Goal: Information Seeking & Learning: Learn about a topic

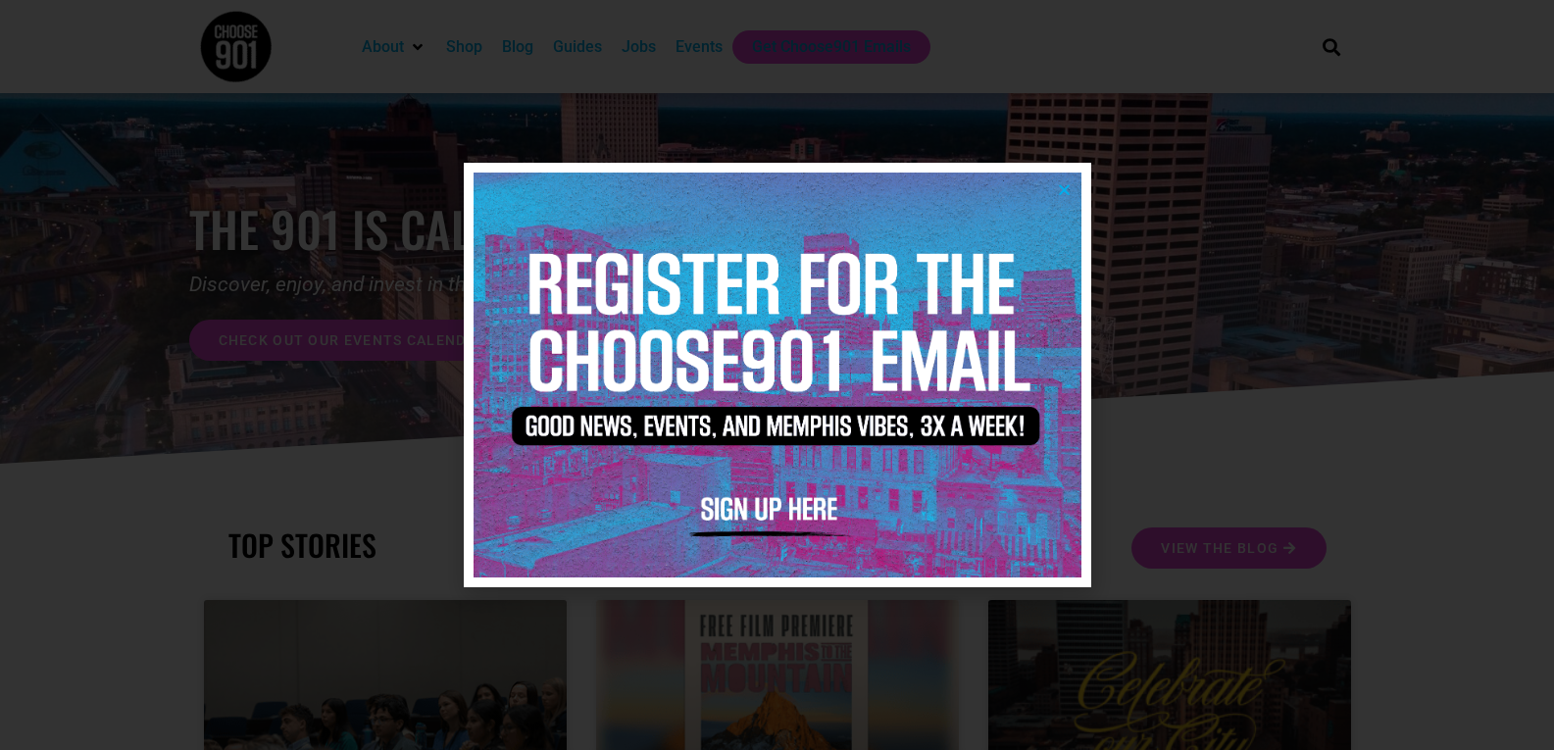
click at [1061, 192] on icon "Close" at bounding box center [1064, 189] width 15 height 15
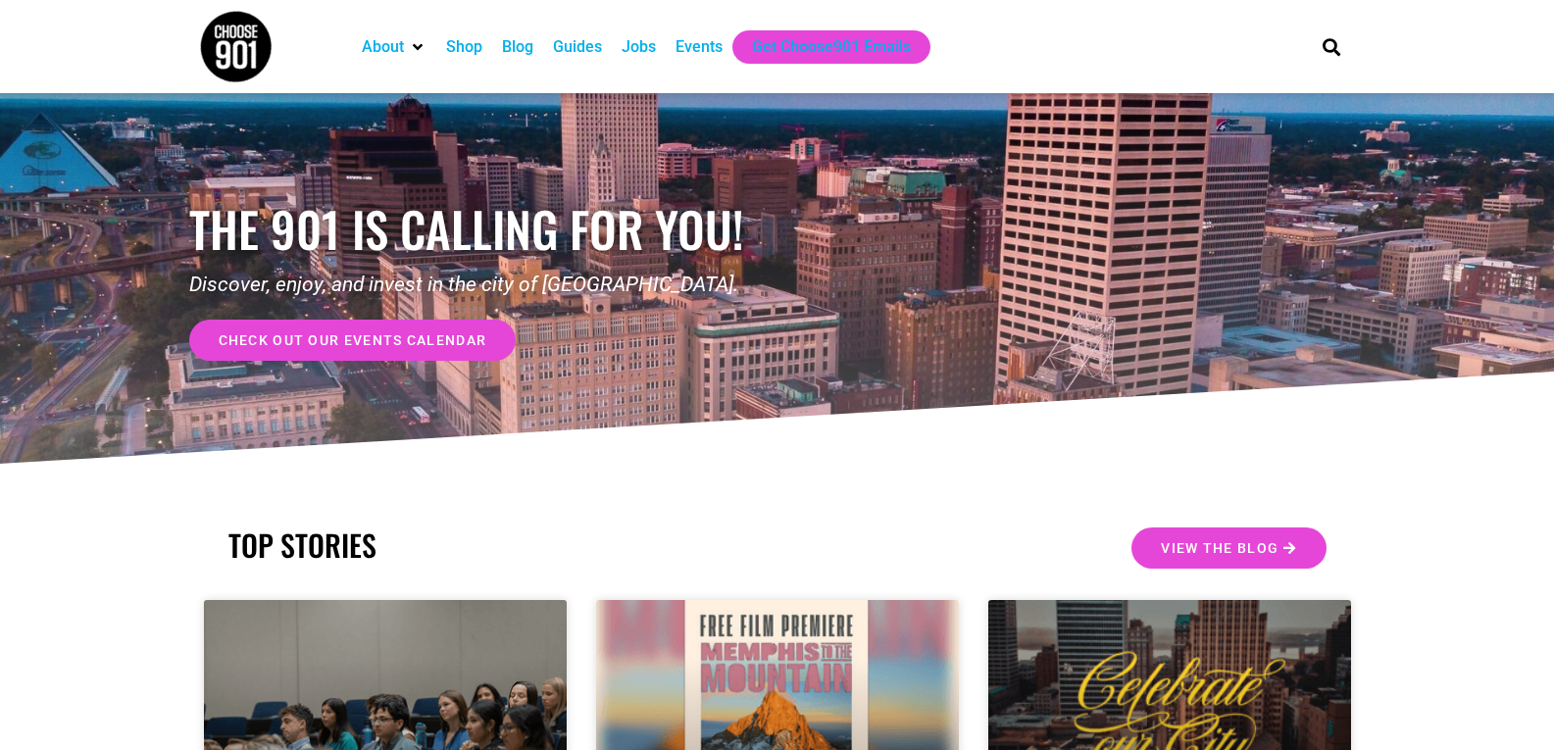
click at [701, 50] on div "Events" at bounding box center [698, 47] width 47 height 24
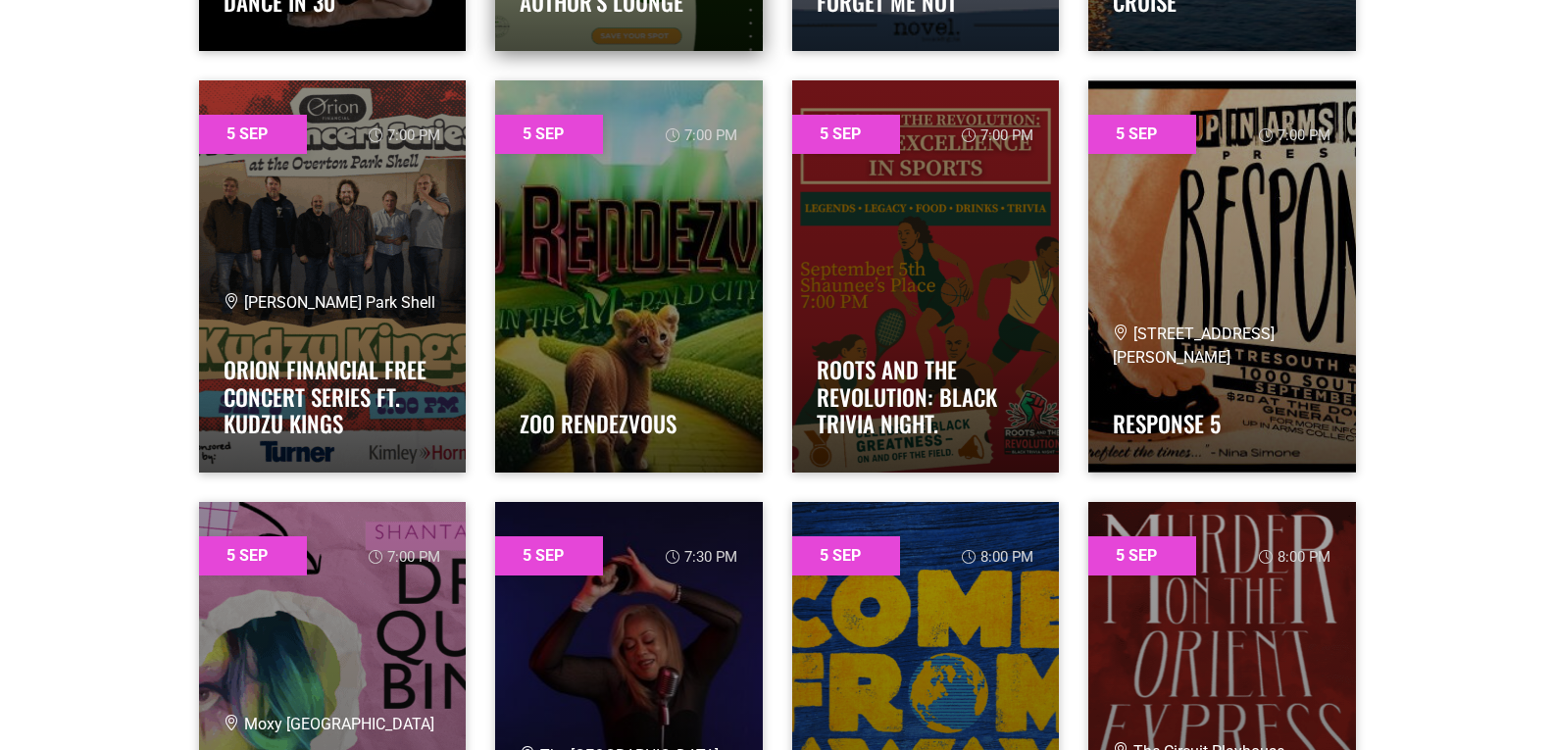
scroll to position [3235, 0]
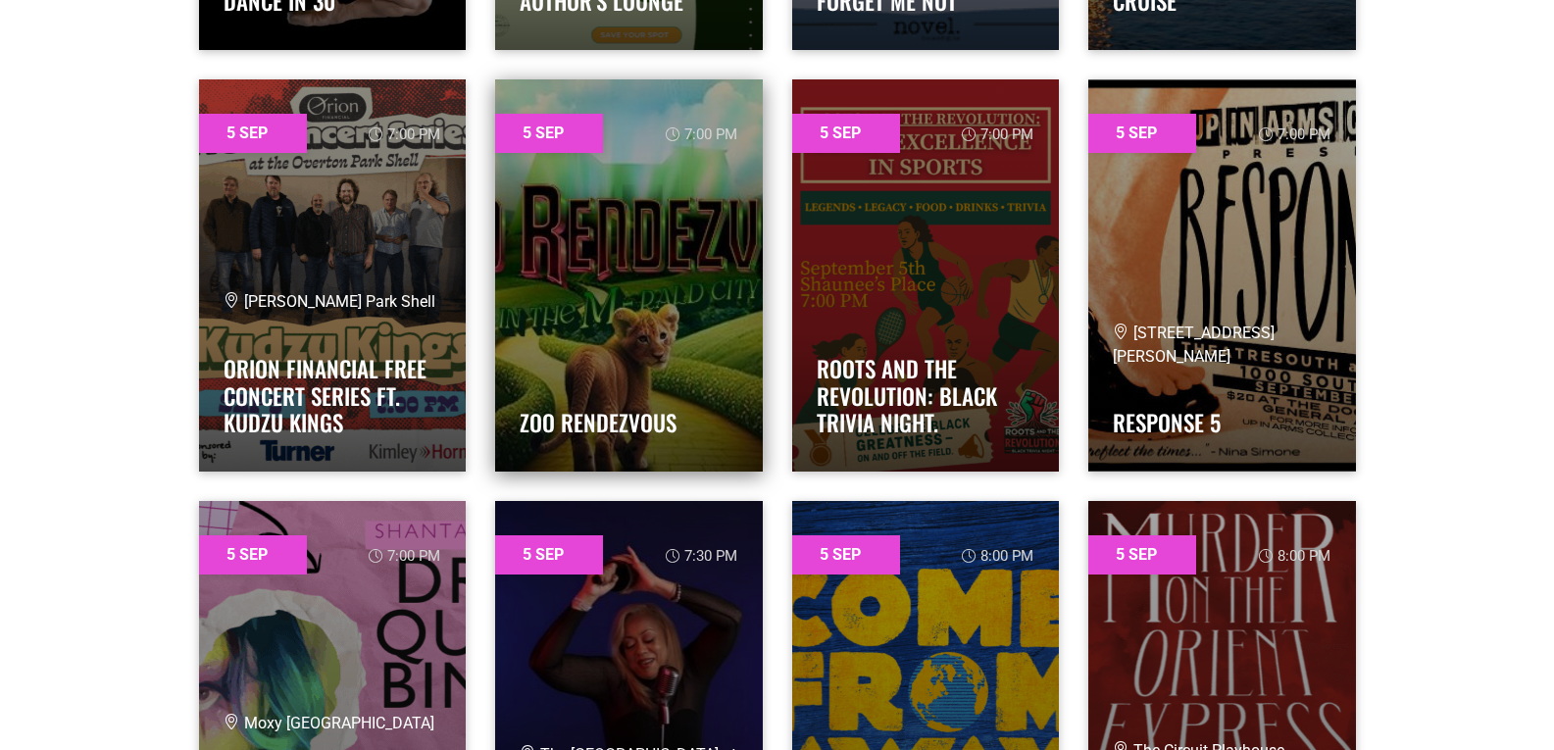
click at [697, 330] on link at bounding box center [629, 275] width 268 height 392
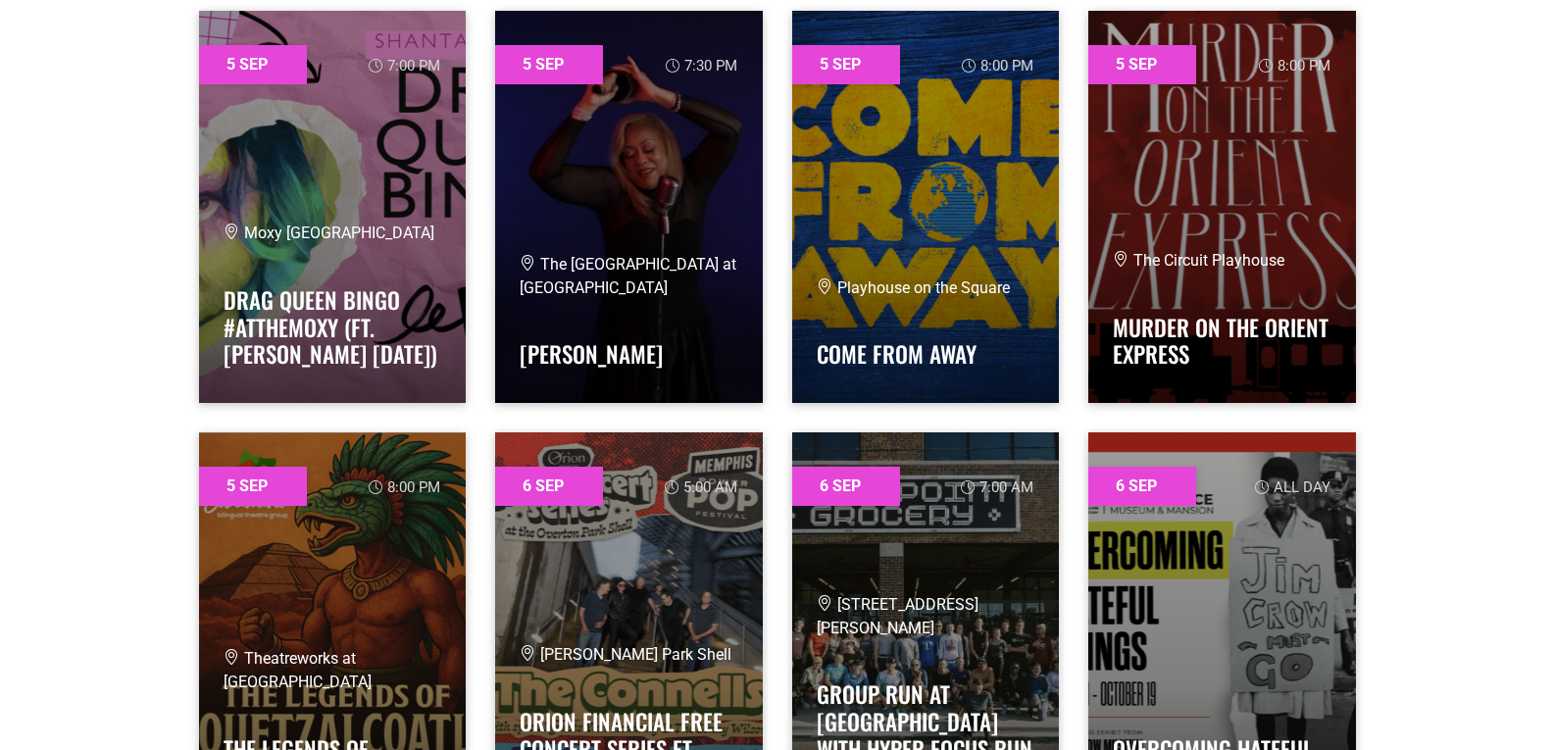
scroll to position [3823, 0]
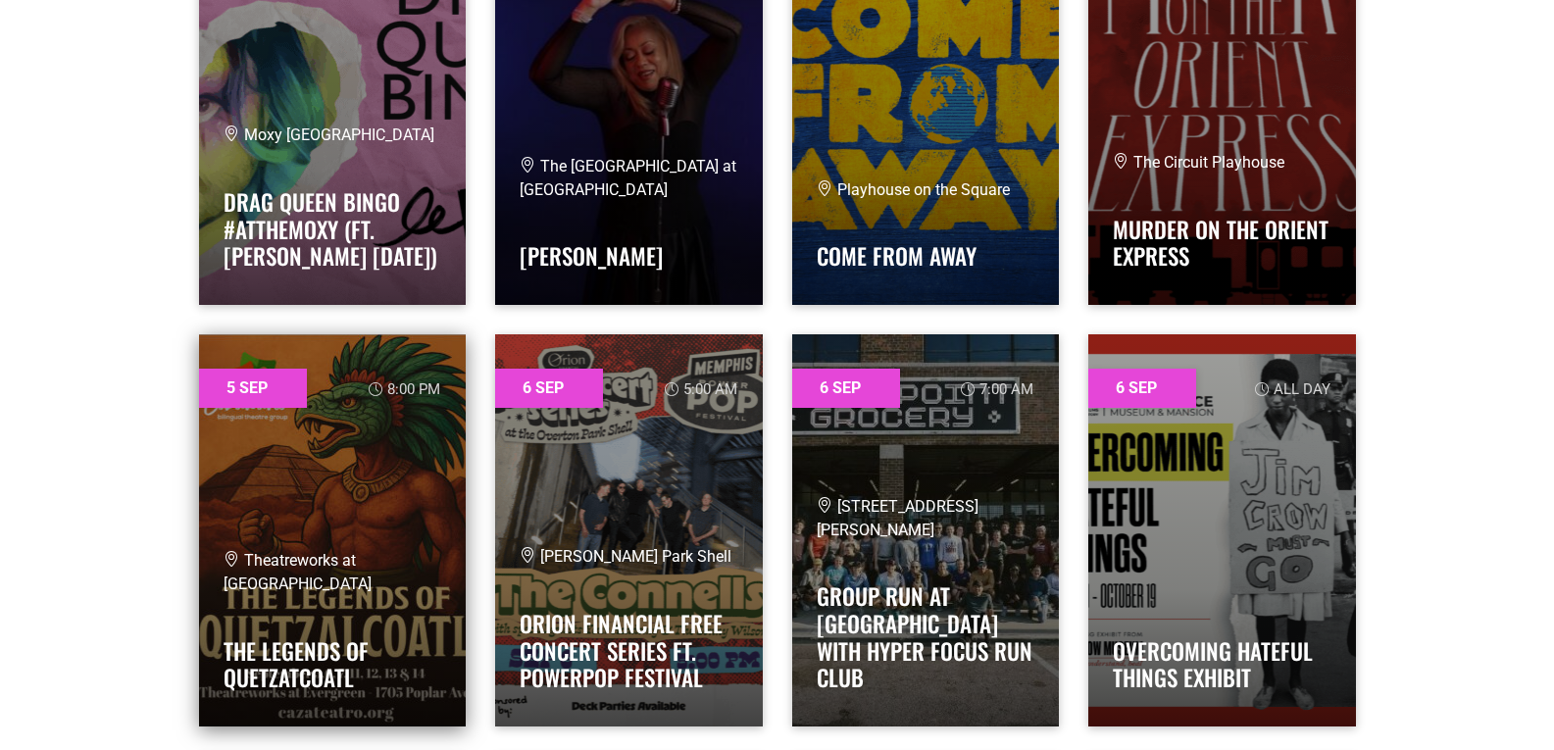
click at [419, 567] on link at bounding box center [333, 530] width 268 height 392
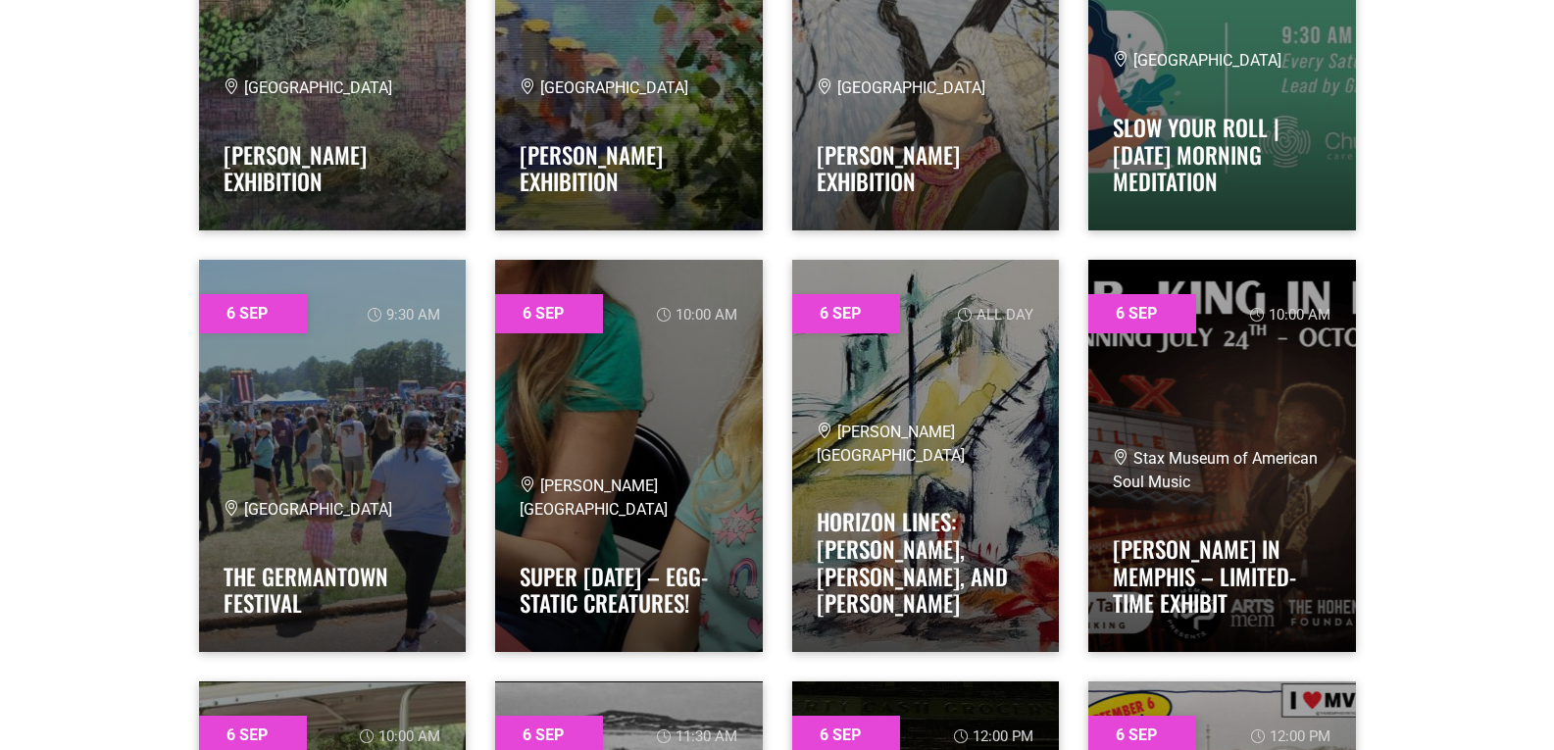
scroll to position [5195, 0]
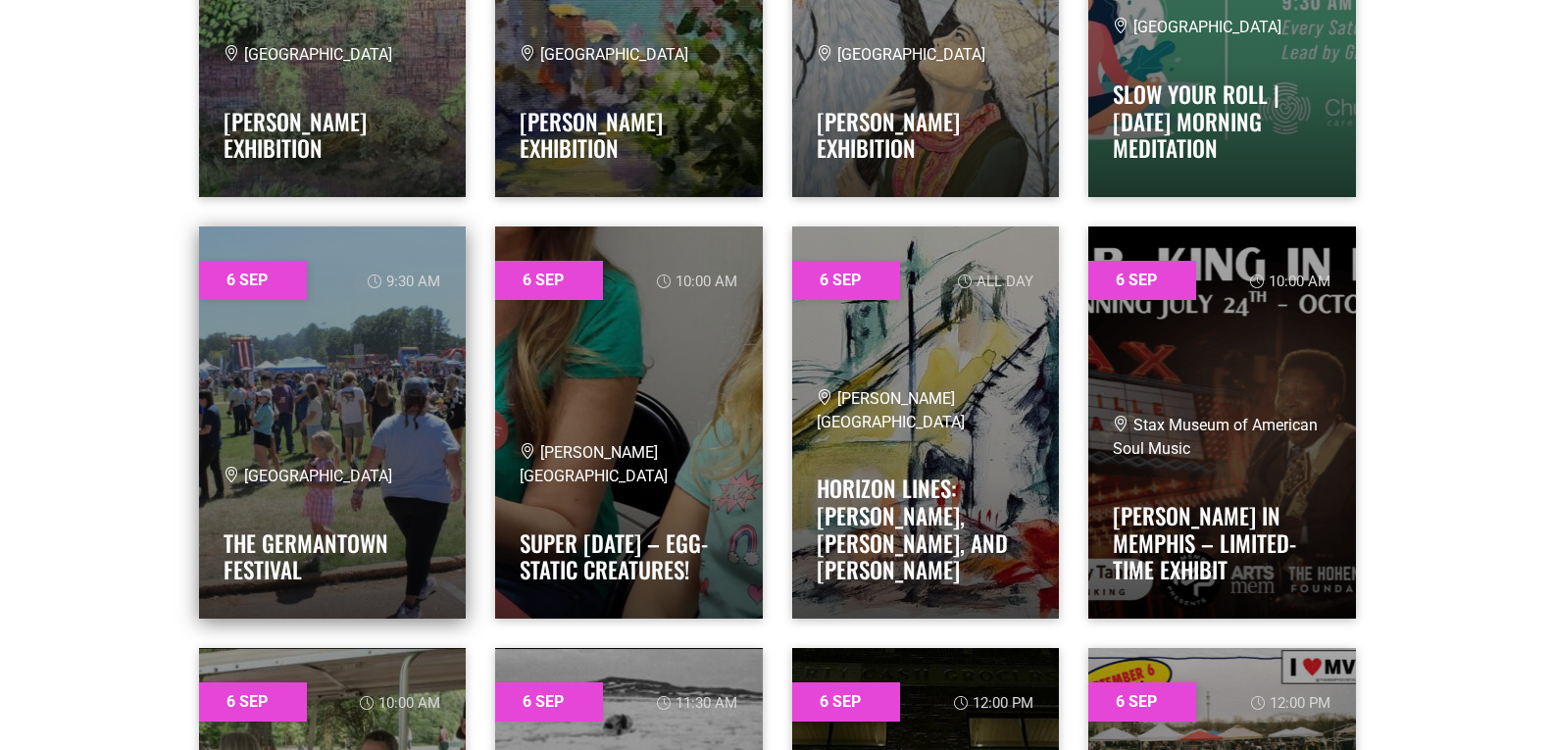
click at [381, 524] on h4 "The Germantown Festival" at bounding box center [332, 552] width 219 height 66
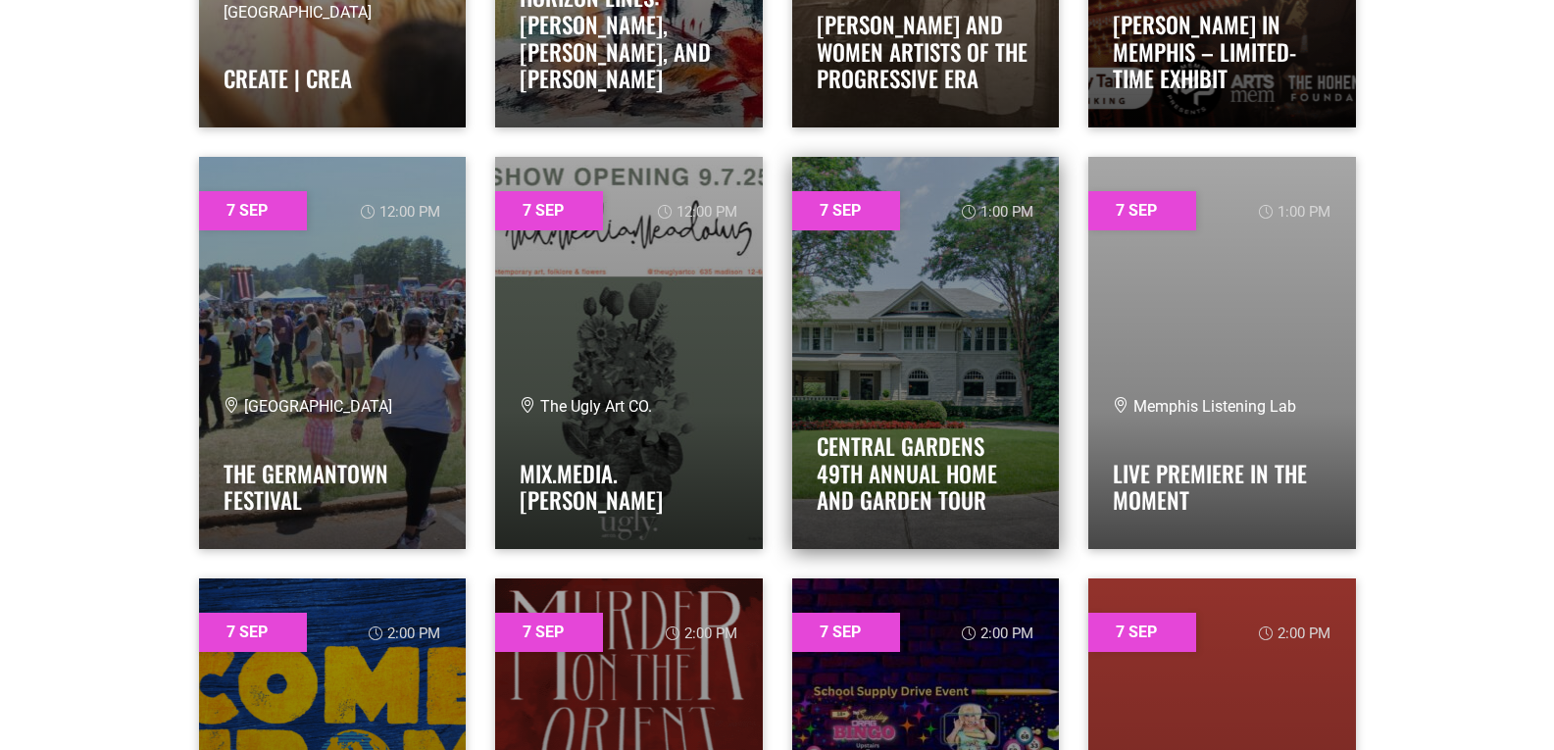
scroll to position [9900, 0]
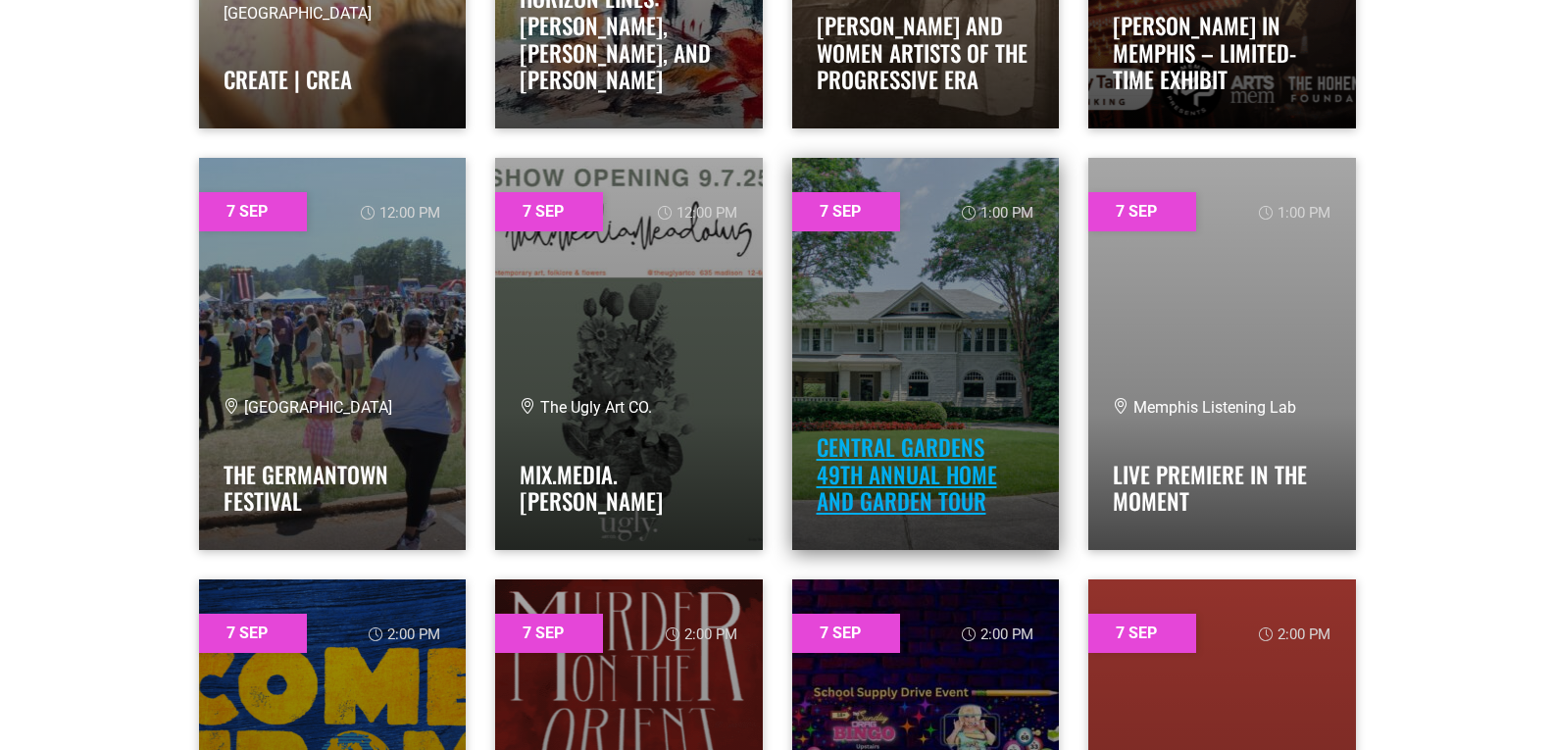
click at [959, 447] on link "Central Gardens 49th Annual Home and Garden Tour" at bounding box center [907, 473] width 180 height 87
